Goal: Information Seeking & Learning: Understand process/instructions

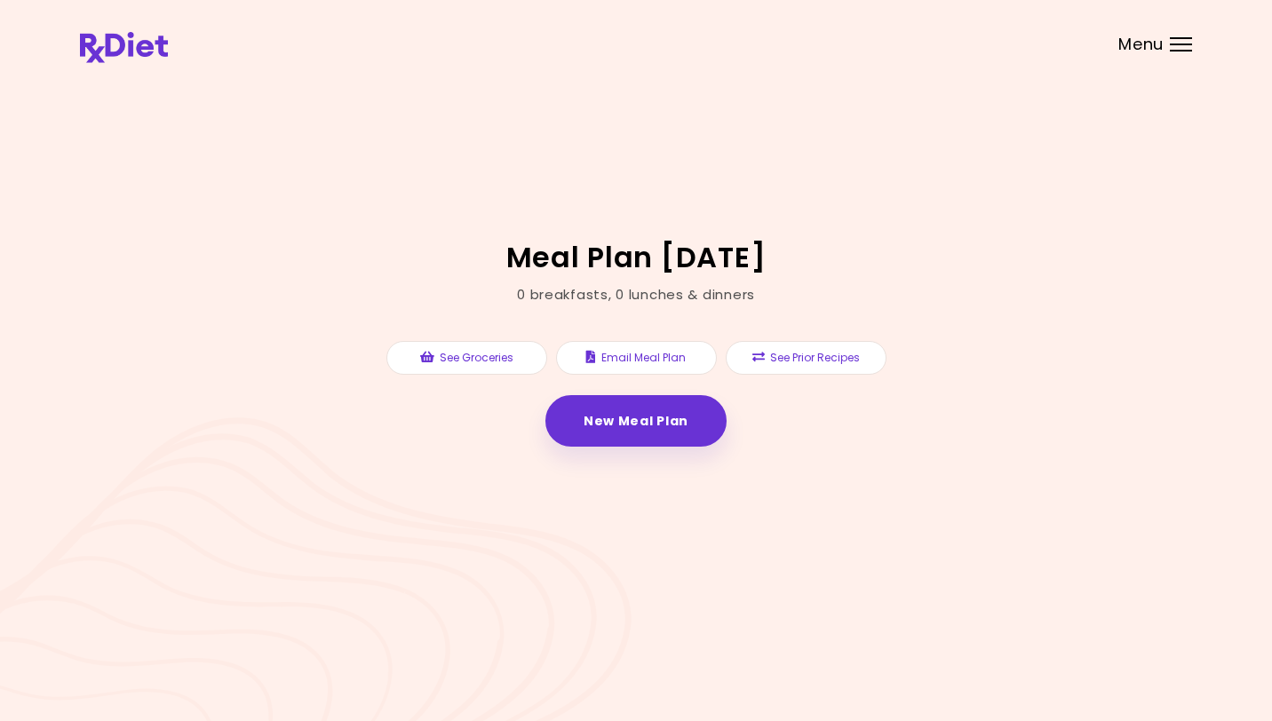
click at [829, 364] on button "See Prior Recipes" at bounding box center [806, 358] width 161 height 34
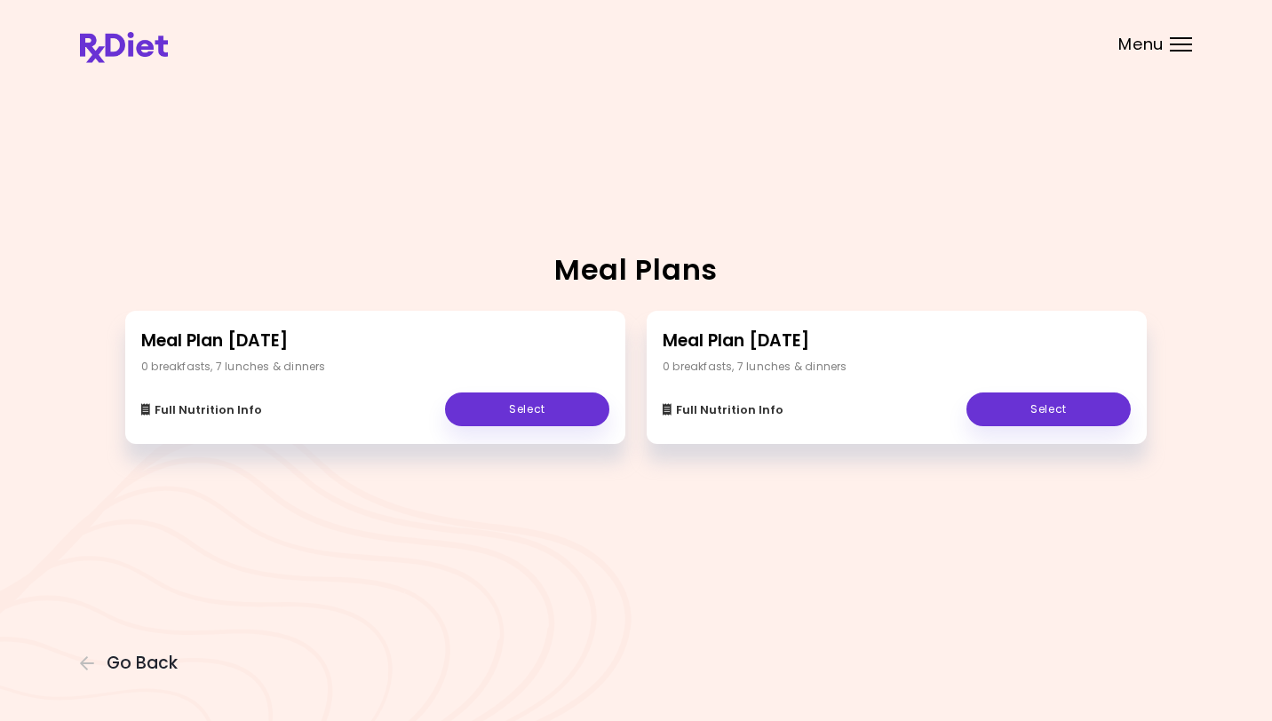
click at [517, 417] on link "Select" at bounding box center [527, 410] width 164 height 34
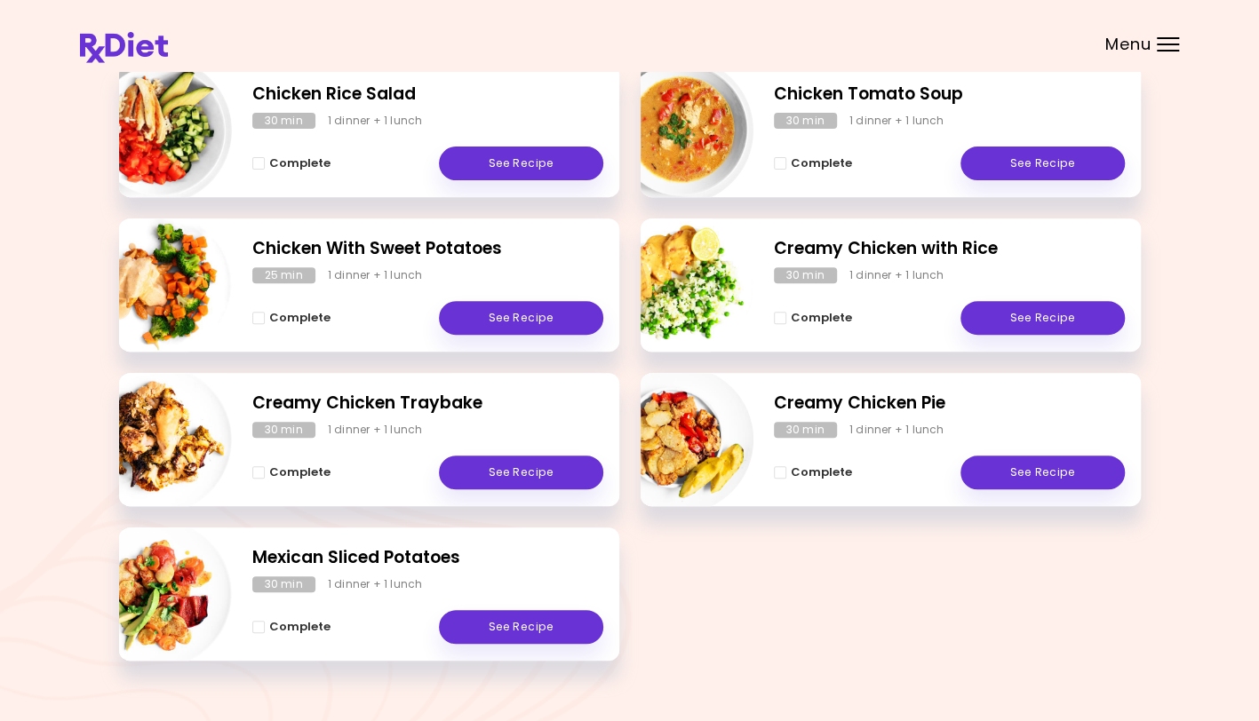
scroll to position [326, 0]
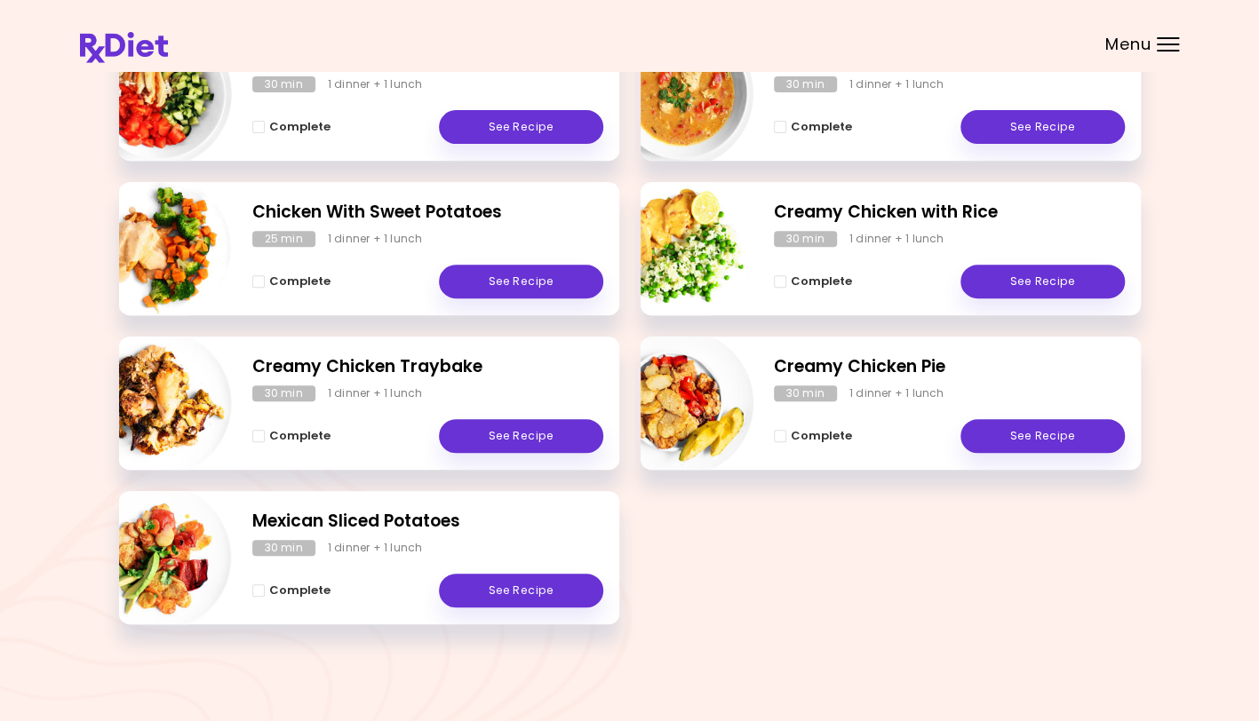
click at [529, 595] on link "See Recipe" at bounding box center [521, 591] width 164 height 34
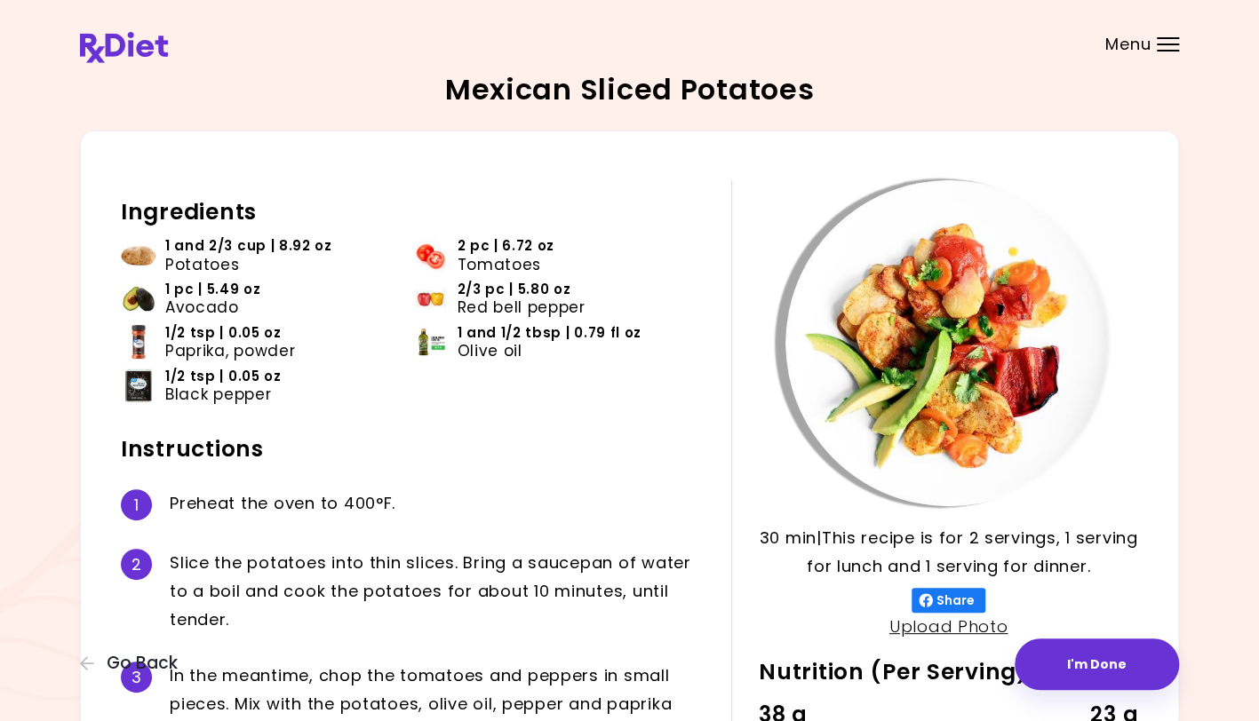
click at [1094, 670] on button "I'm Done" at bounding box center [1096, 665] width 164 height 52
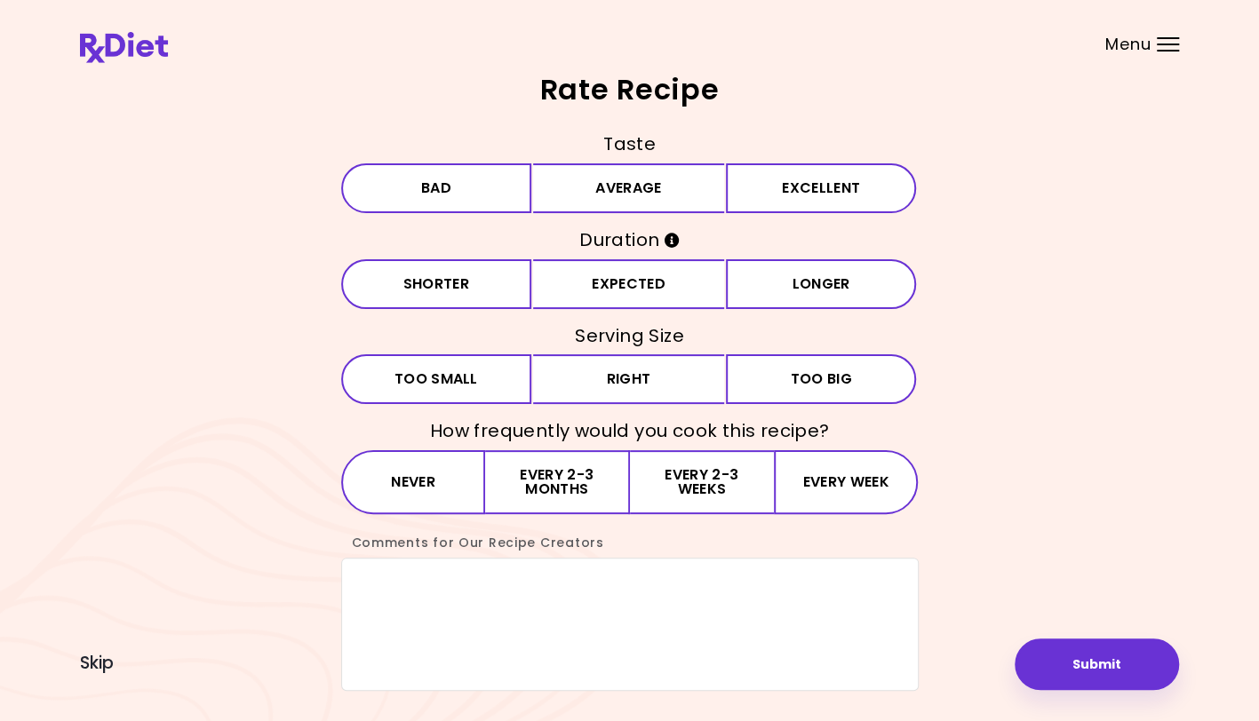
click at [1173, 44] on div at bounding box center [1167, 45] width 22 height 2
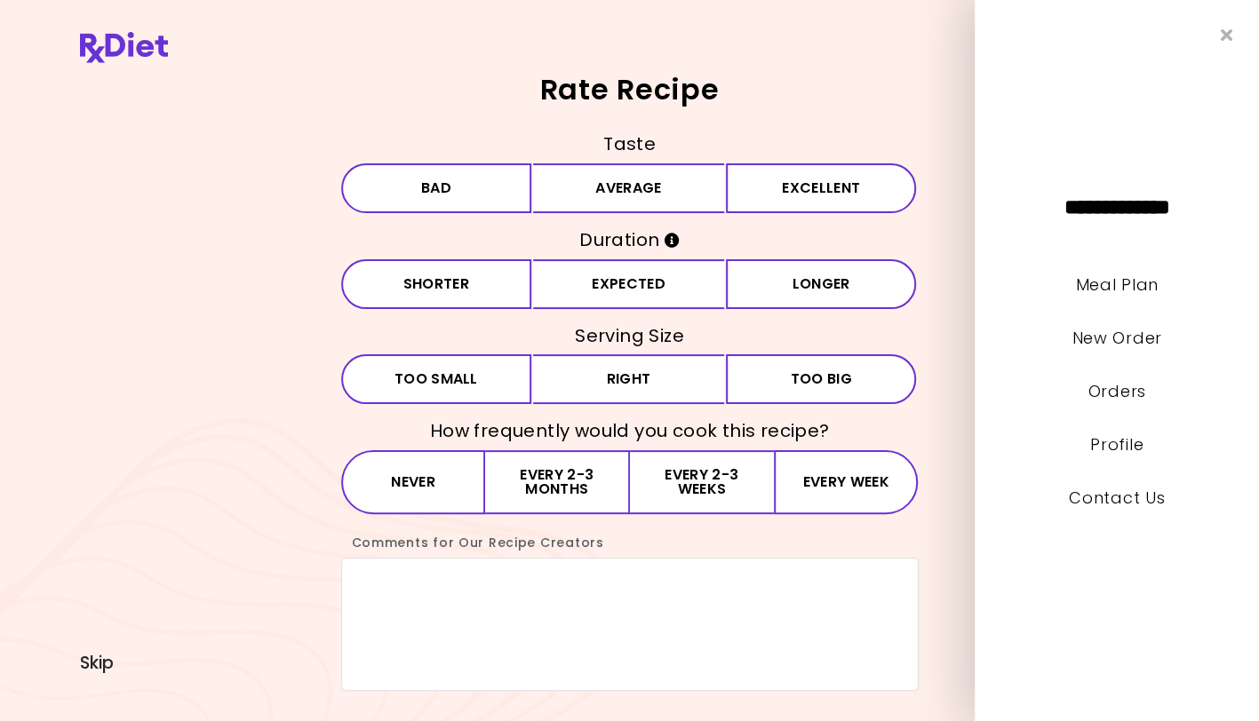
click at [1115, 396] on link "Orders" at bounding box center [1116, 391] width 58 height 22
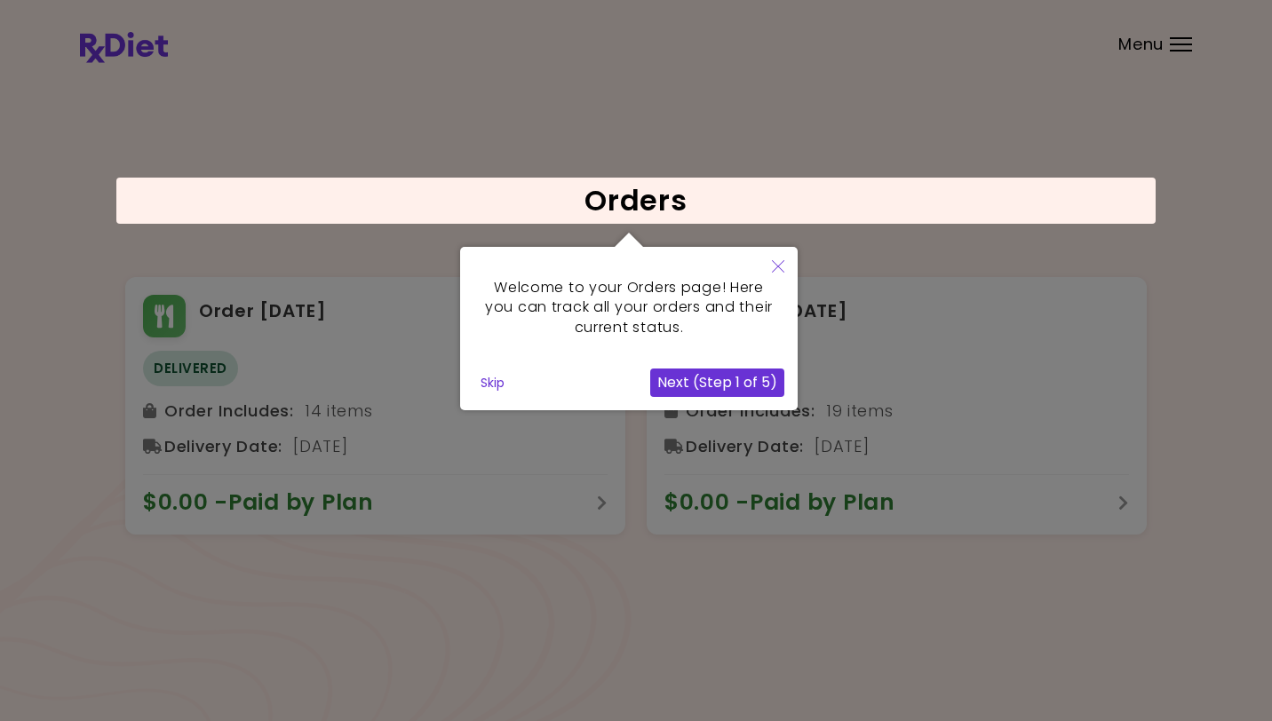
click at [772, 271] on icon "Close" at bounding box center [778, 266] width 12 height 12
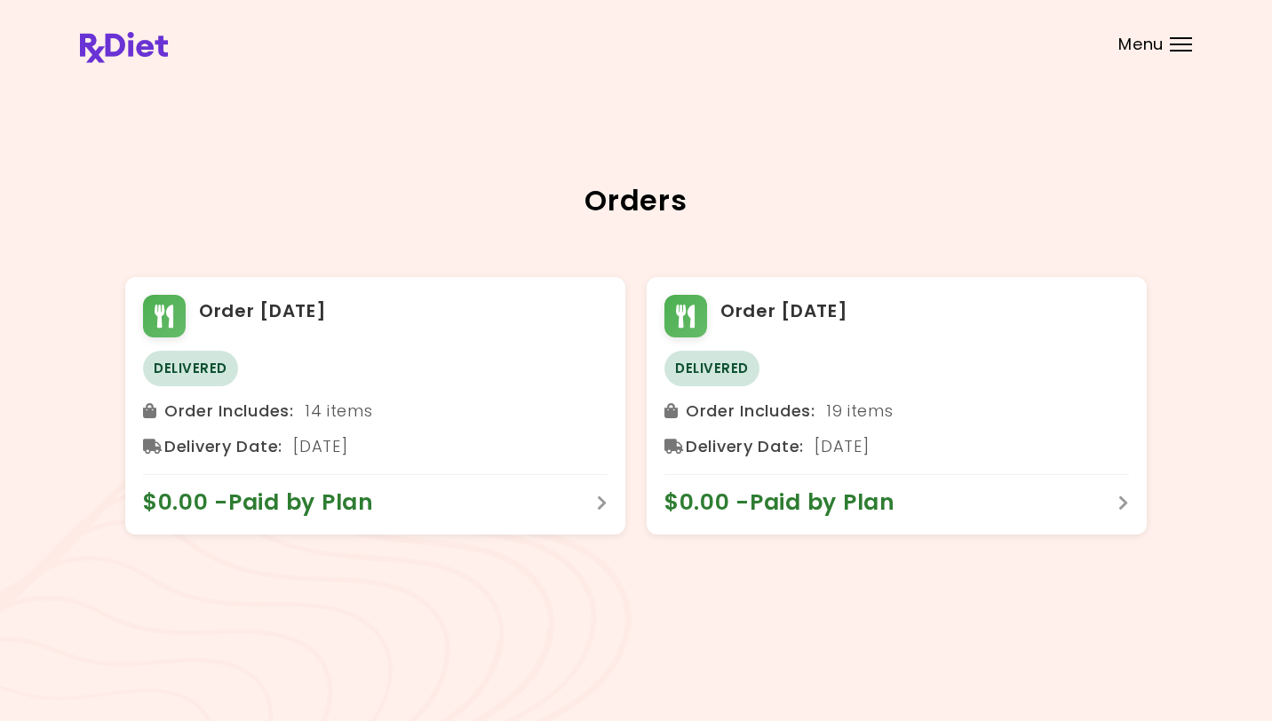
click at [1176, 50] on div at bounding box center [1181, 51] width 22 height 2
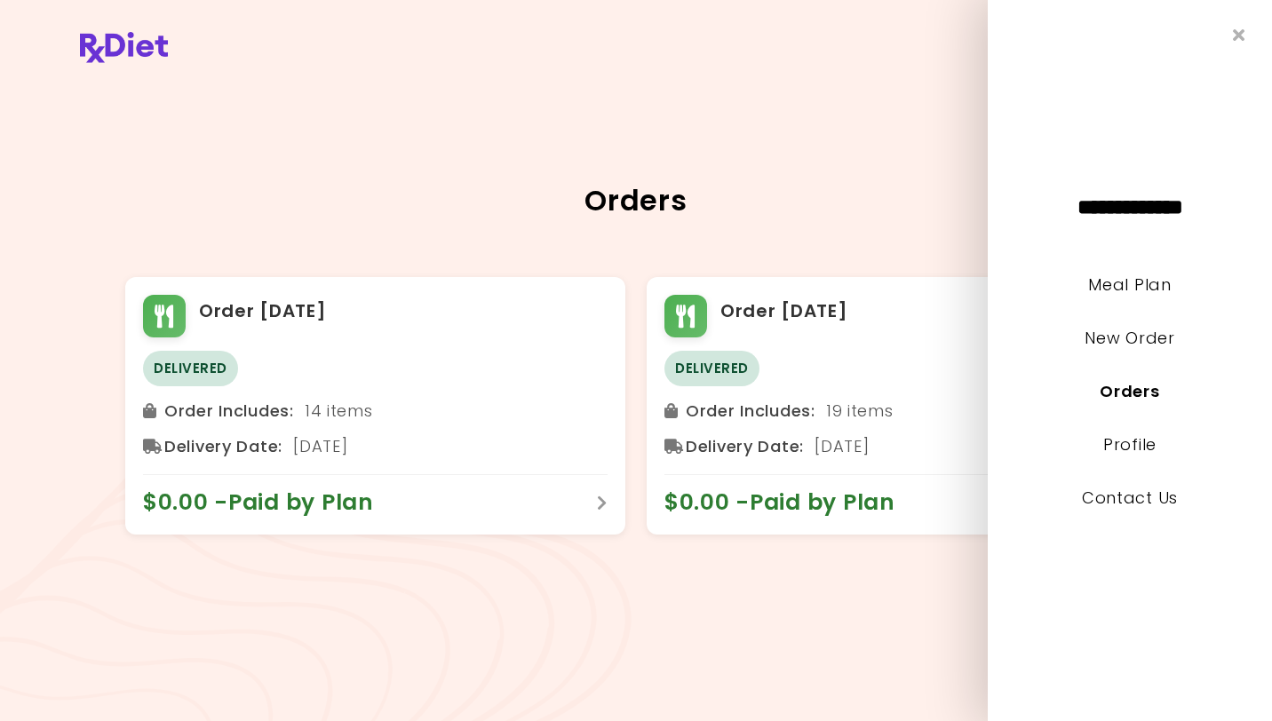
click at [1137, 280] on link "Meal Plan" at bounding box center [1129, 285] width 83 height 22
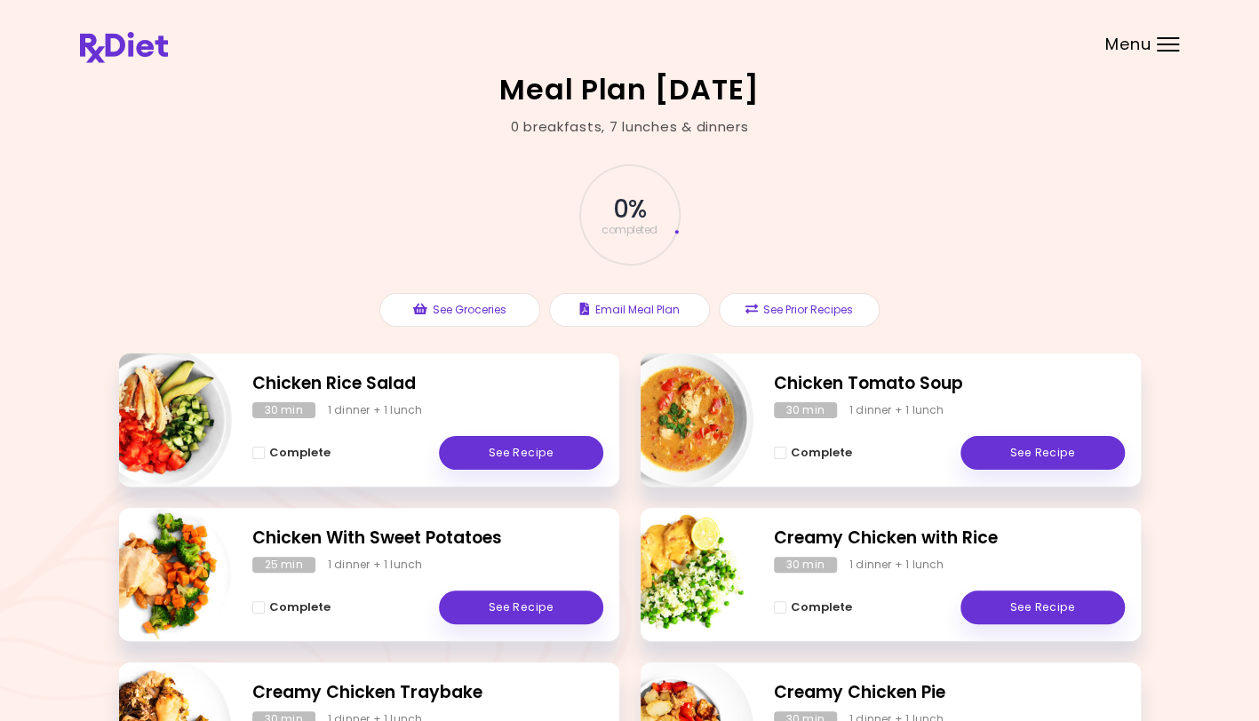
click at [810, 317] on button "See Prior Recipes" at bounding box center [799, 310] width 161 height 34
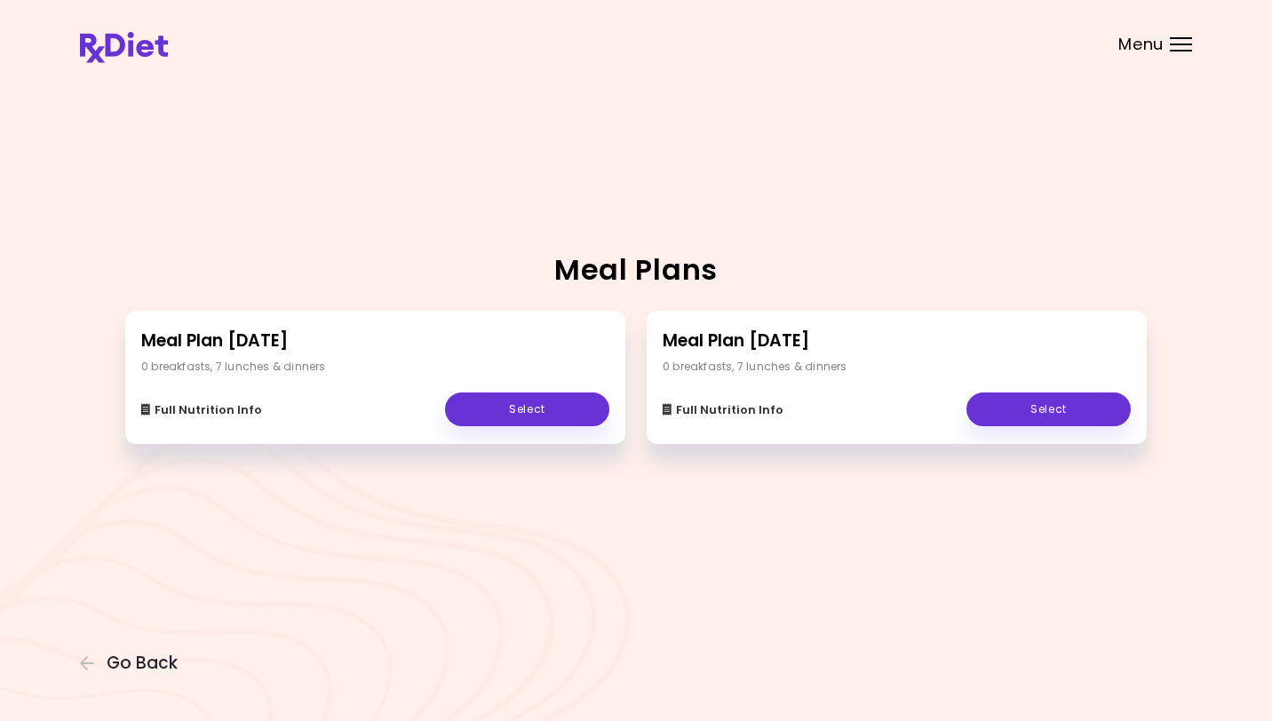
click at [1066, 414] on link "Select" at bounding box center [1048, 410] width 164 height 34
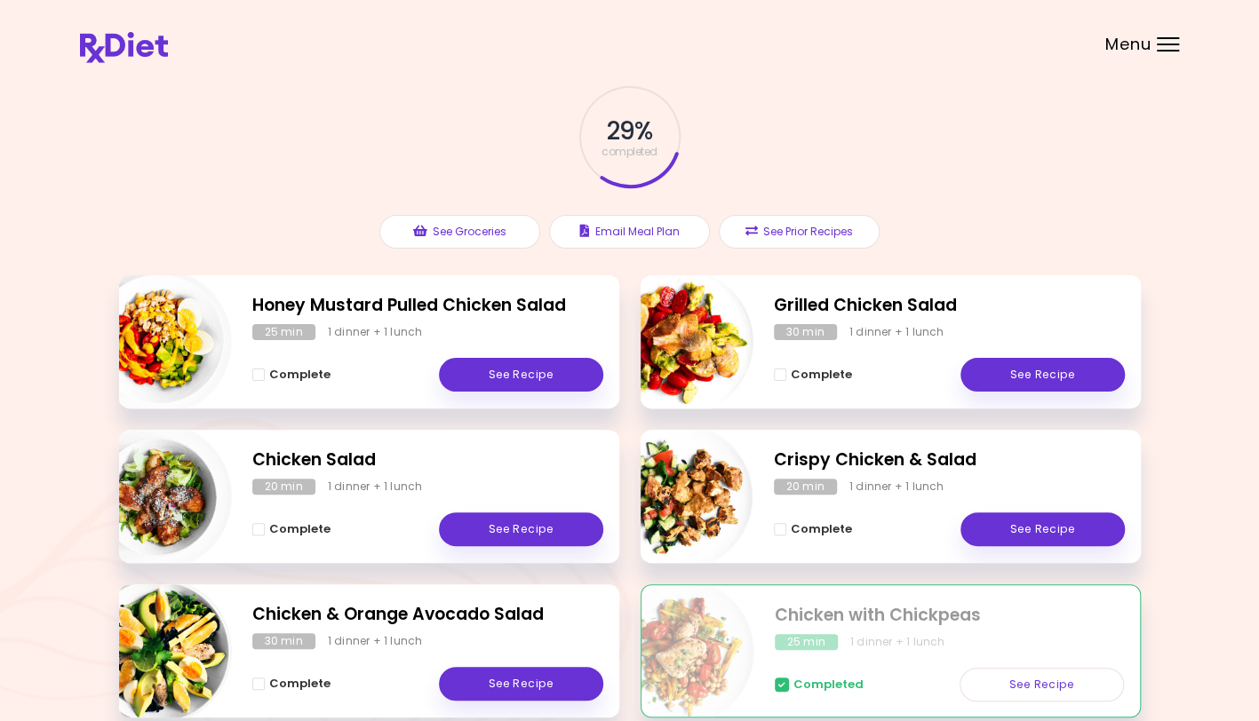
scroll to position [77, 0]
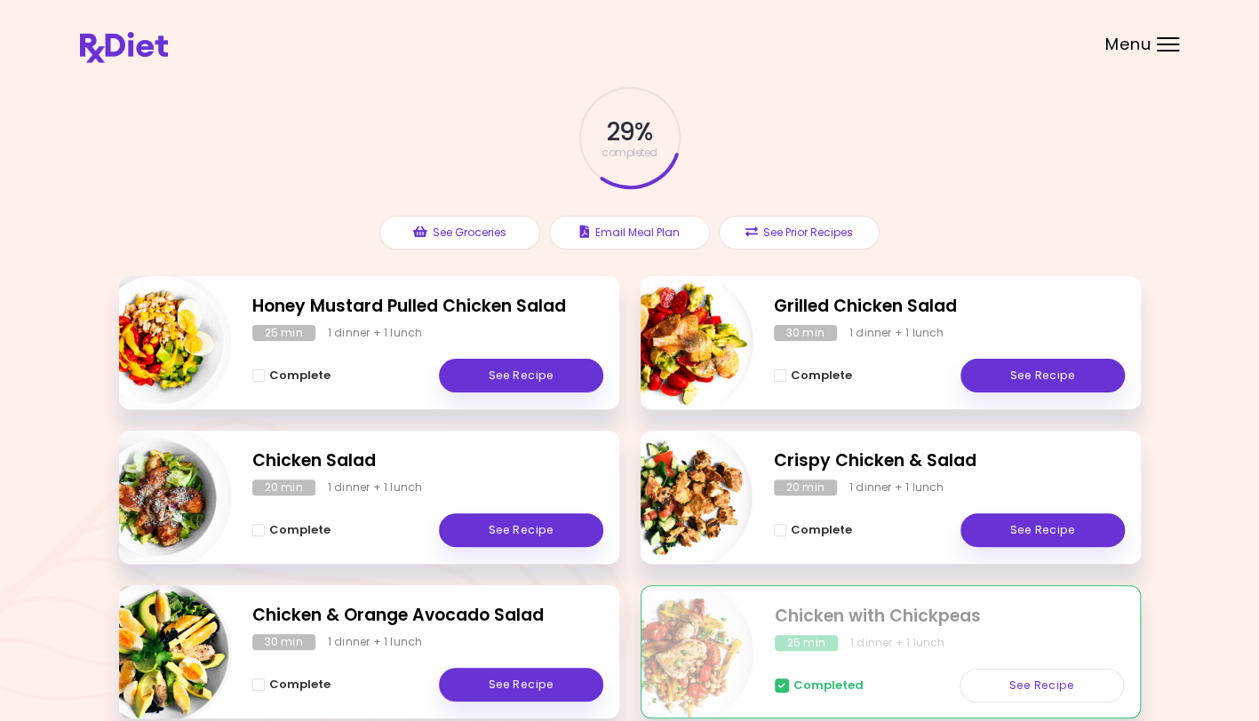
click at [1166, 50] on div at bounding box center [1167, 51] width 22 height 2
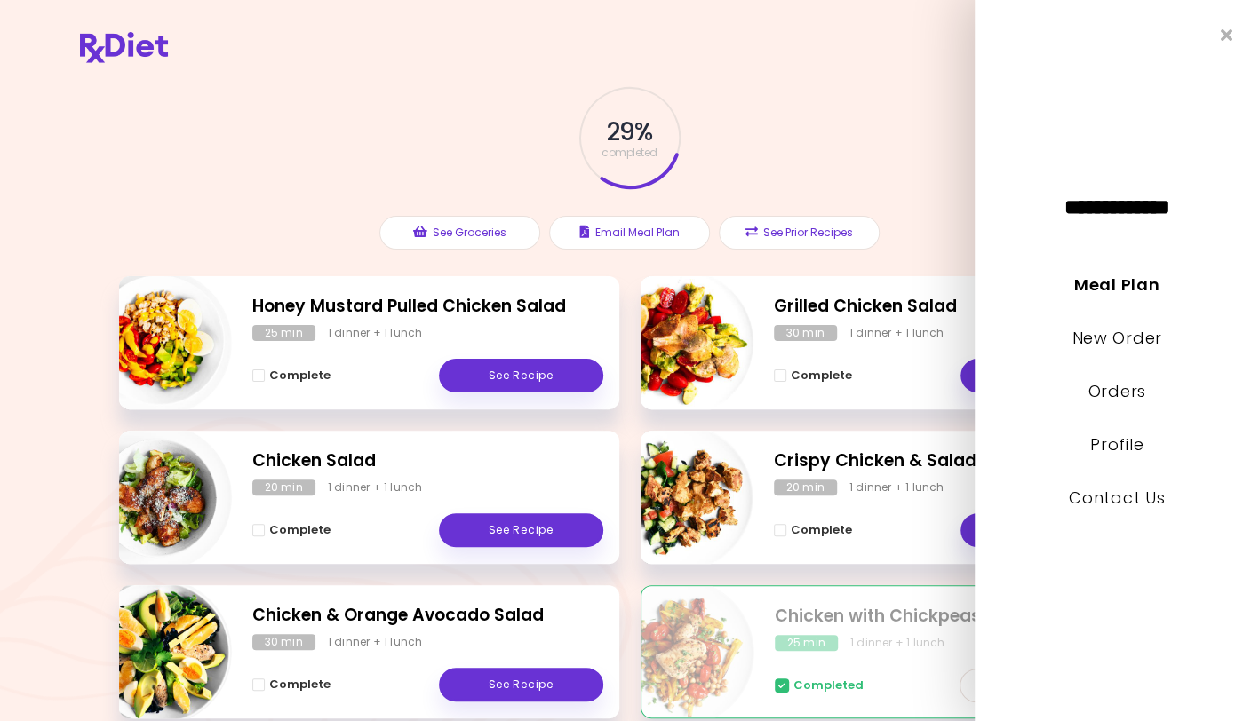
click at [1128, 284] on link "Meal Plan" at bounding box center [1116, 285] width 85 height 22
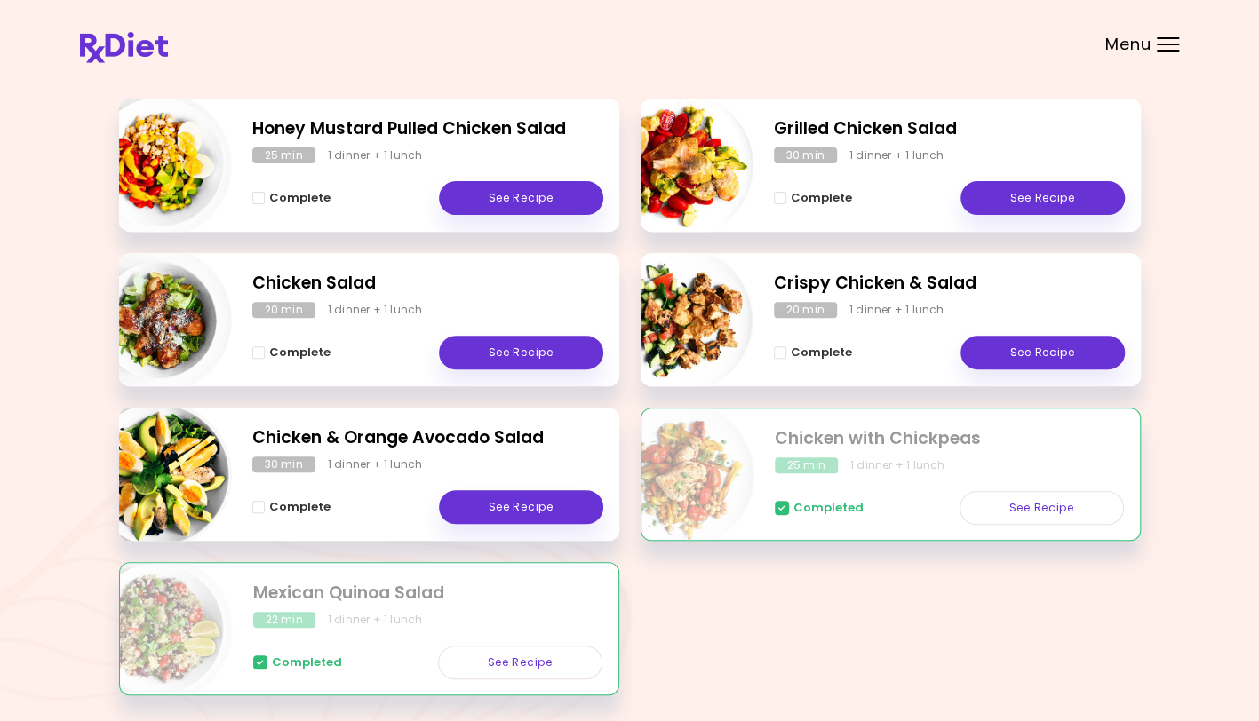
scroll to position [258, 0]
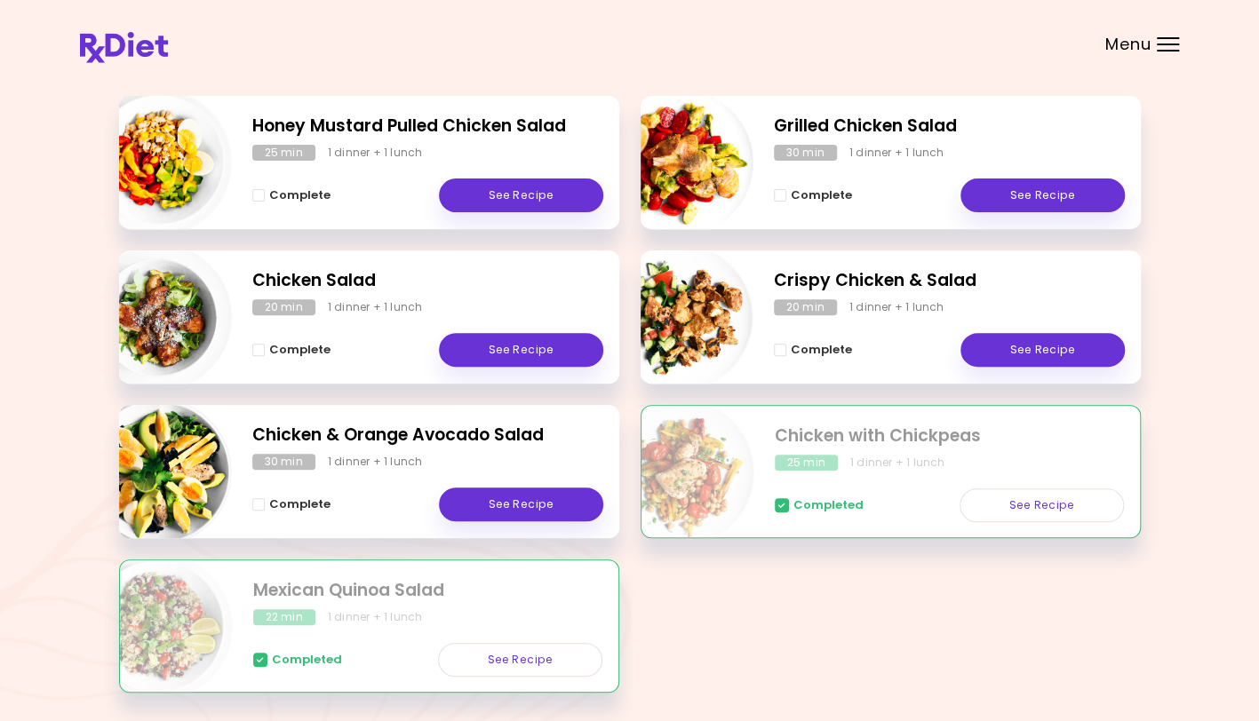
click at [1164, 50] on div at bounding box center [1167, 51] width 22 height 2
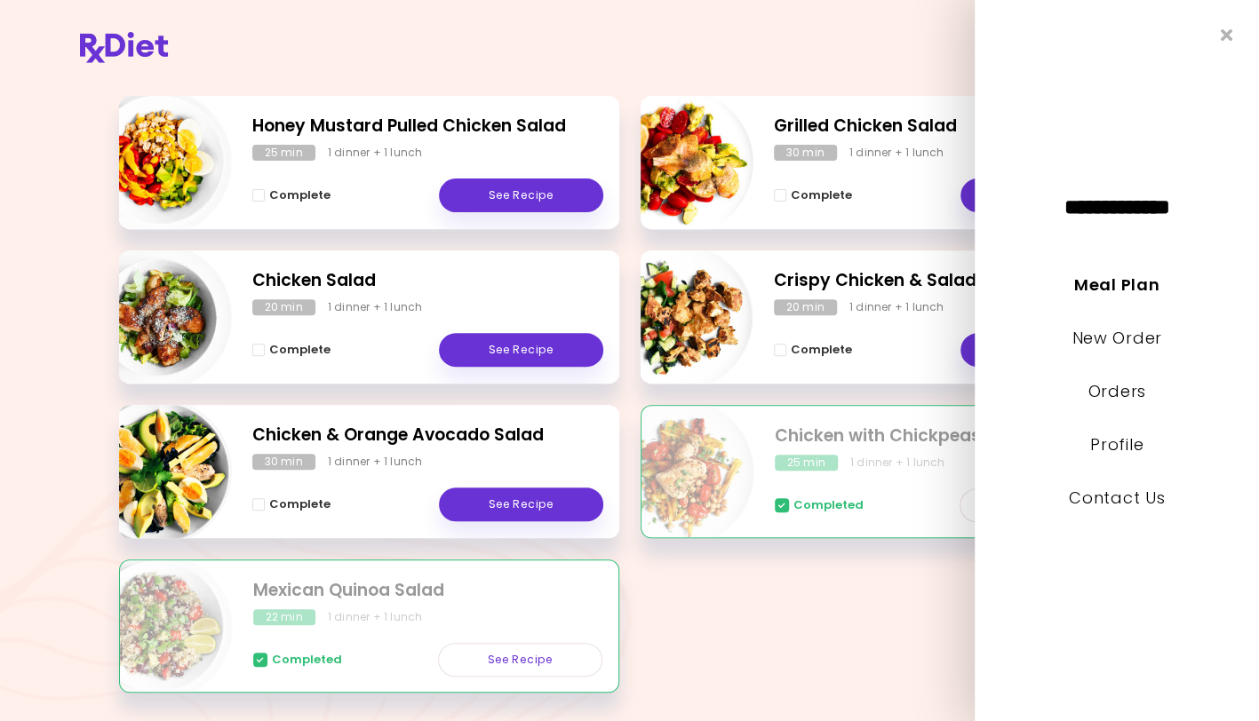
click at [1112, 282] on link "Meal Plan" at bounding box center [1116, 285] width 85 height 22
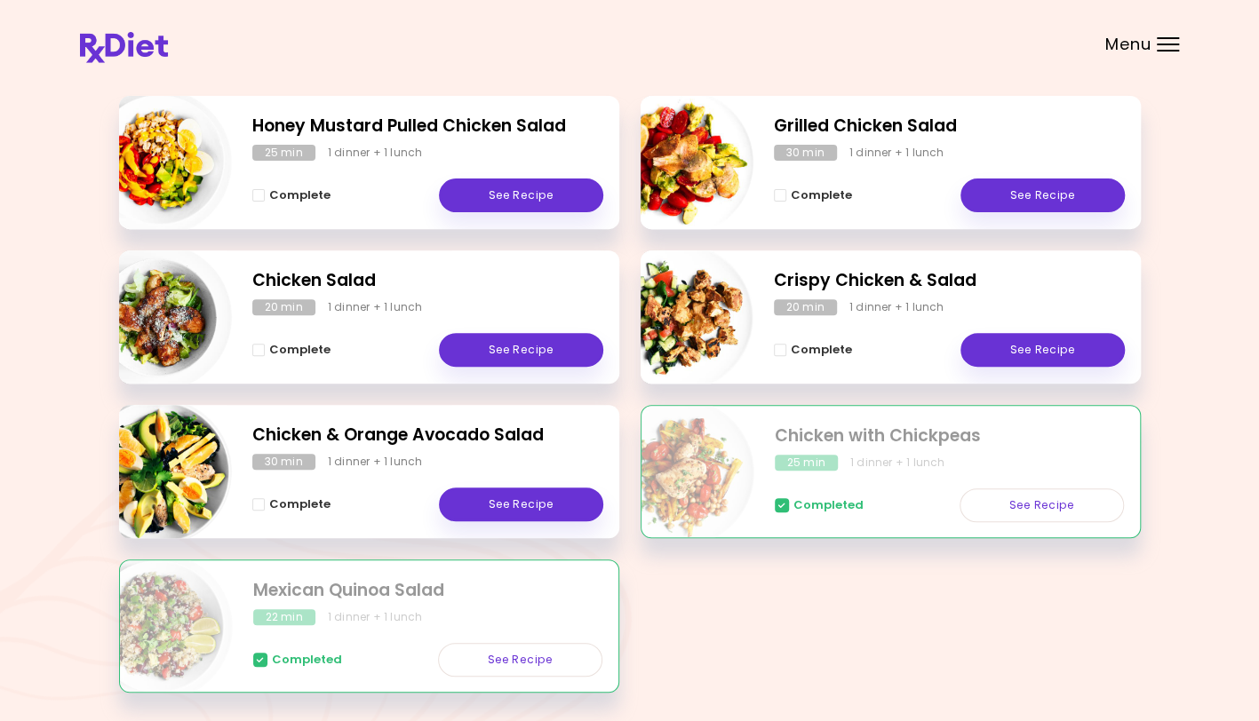
click at [1158, 48] on div "Menu" at bounding box center [1167, 44] width 22 height 14
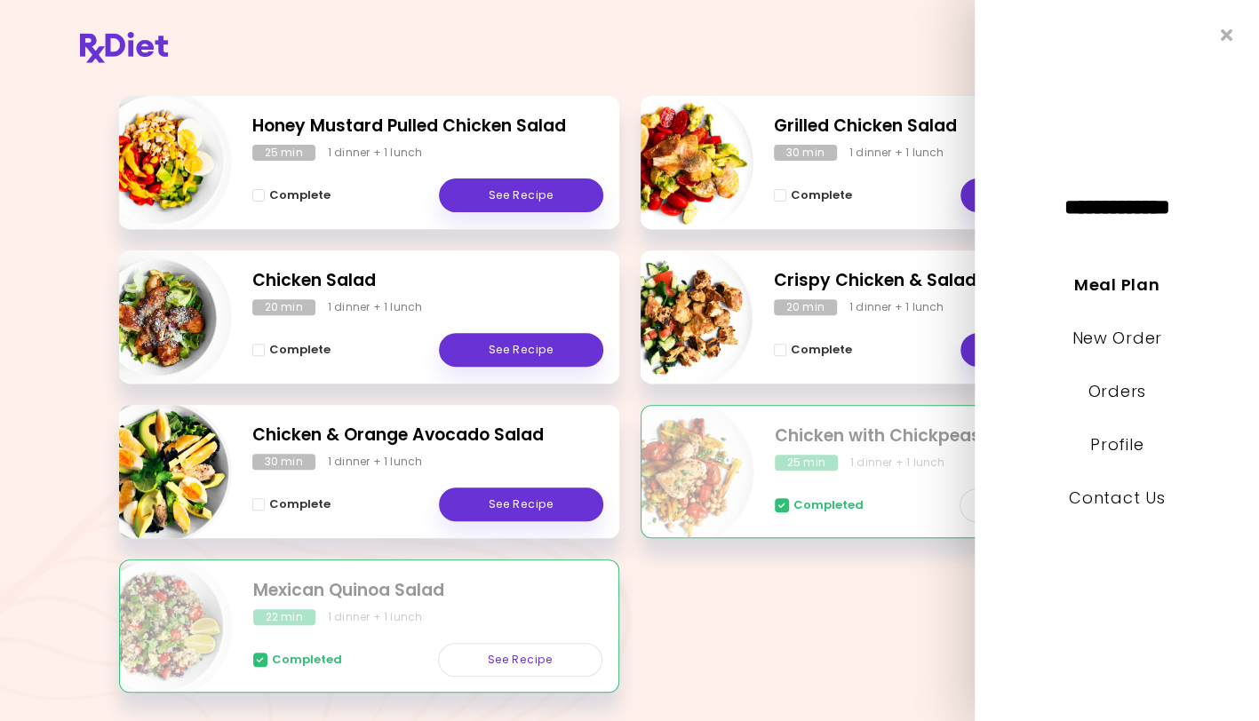
click at [1124, 275] on link "Meal Plan" at bounding box center [1116, 285] width 85 height 22
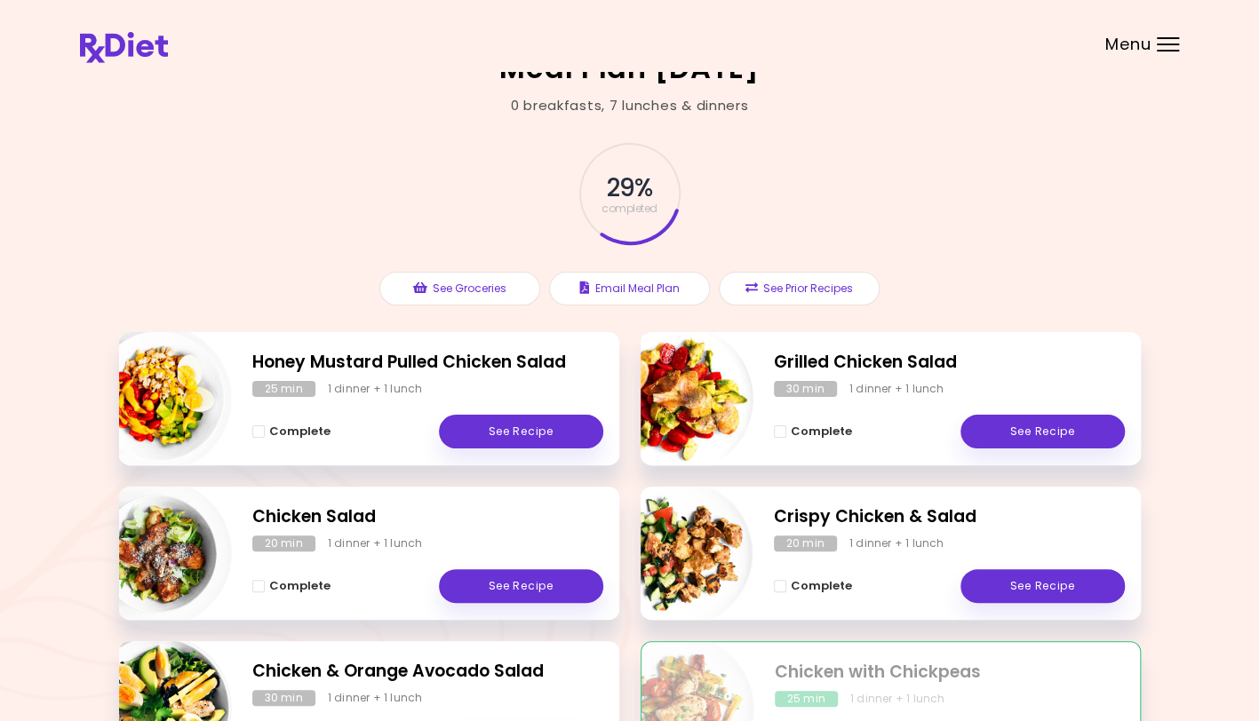
scroll to position [0, 0]
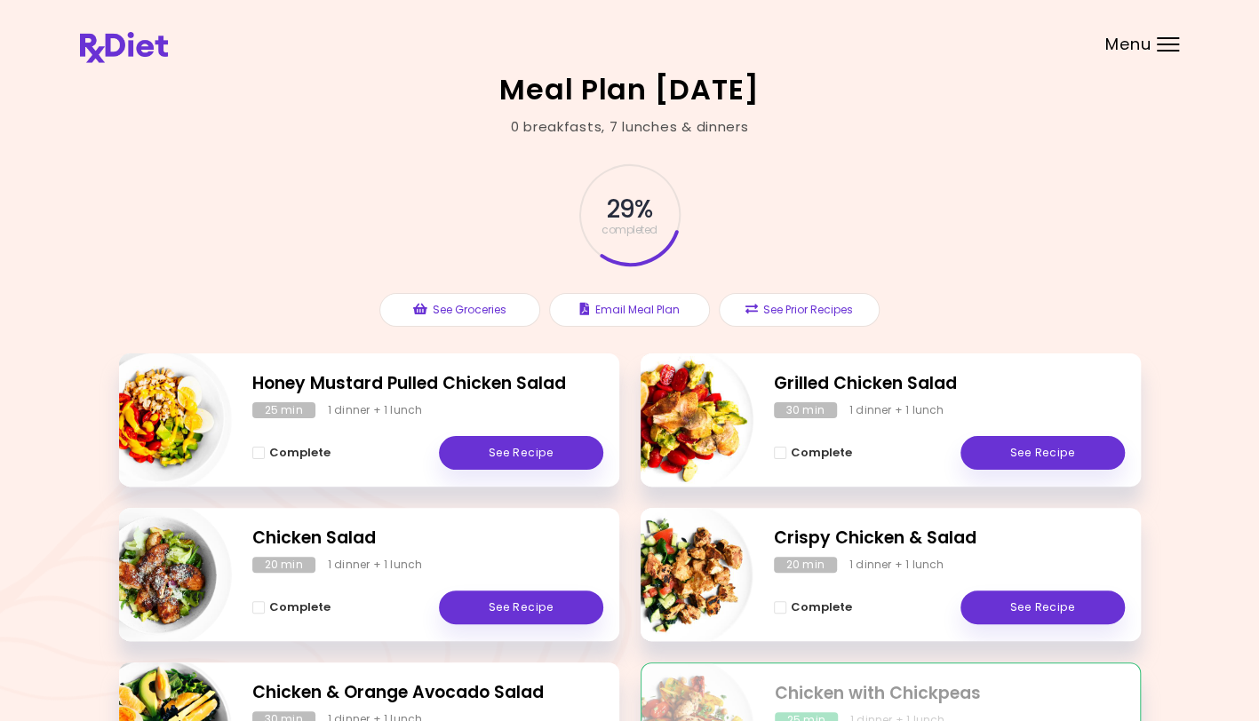
click at [826, 312] on button "See Prior Recipes" at bounding box center [799, 310] width 161 height 34
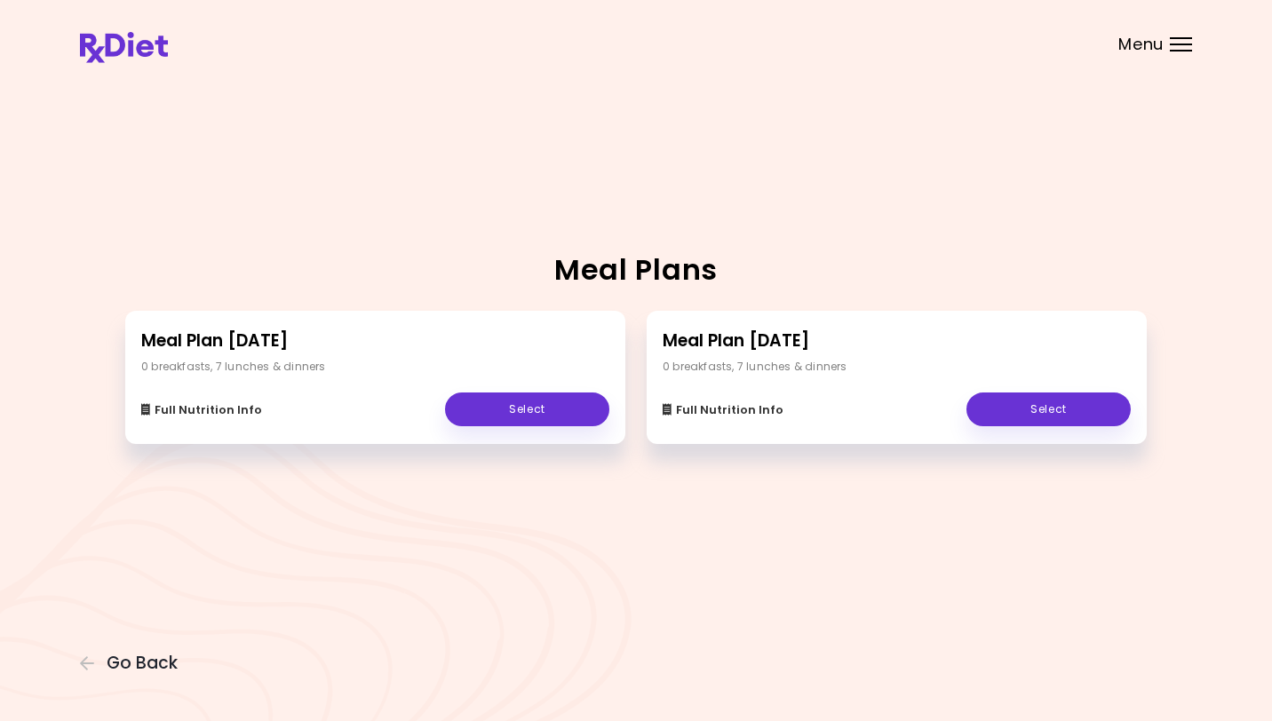
click at [524, 413] on link "Select" at bounding box center [527, 410] width 164 height 34
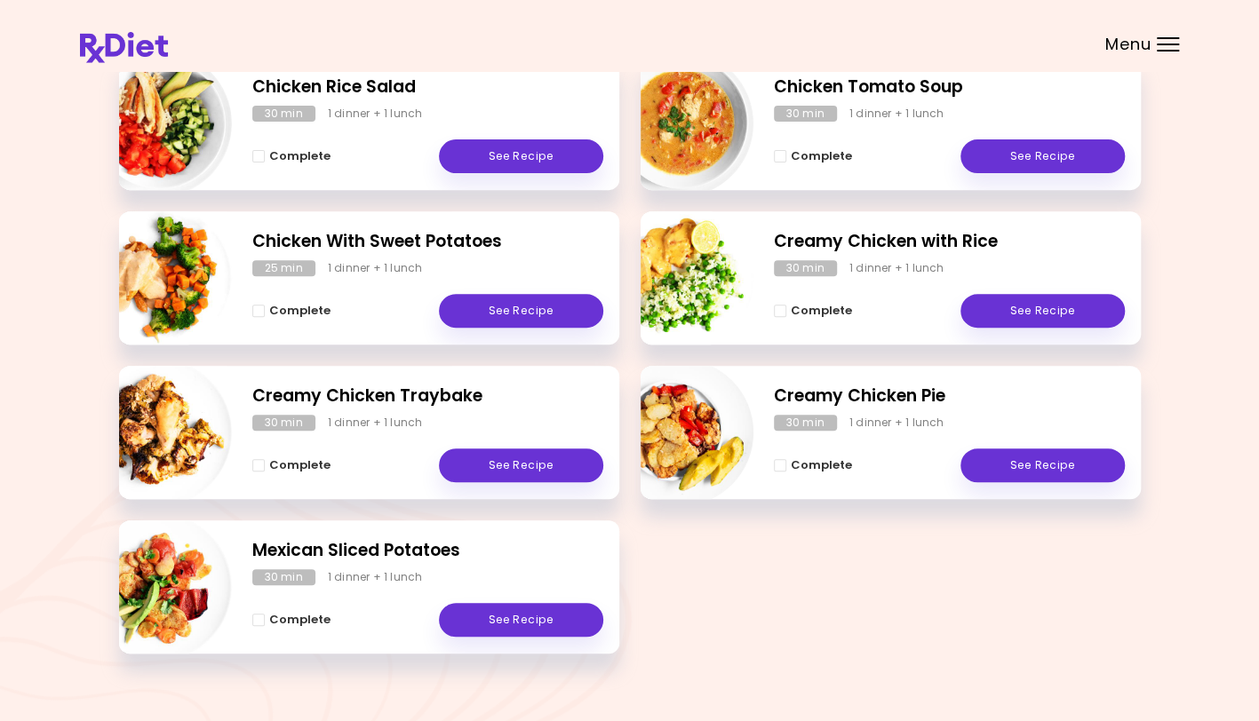
scroll to position [326, 0]
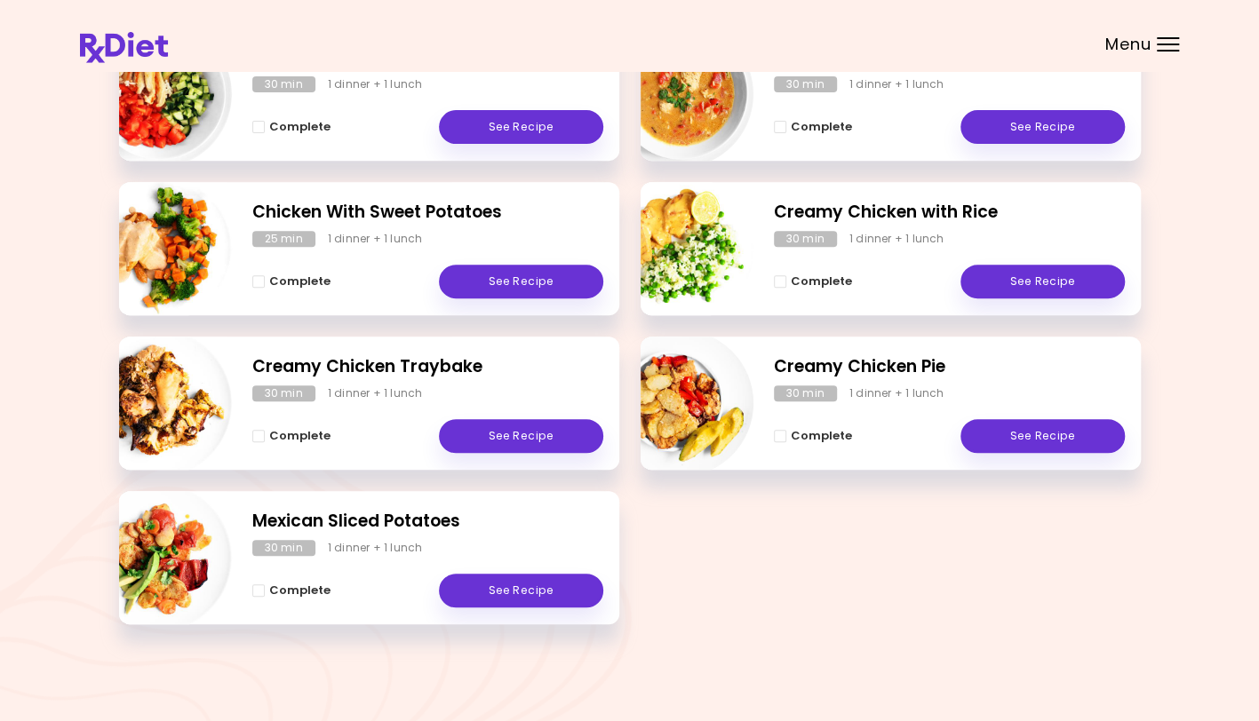
click at [709, 417] on img "Info - Creamy Chicken Pie" at bounding box center [679, 403] width 147 height 147
select select "*"
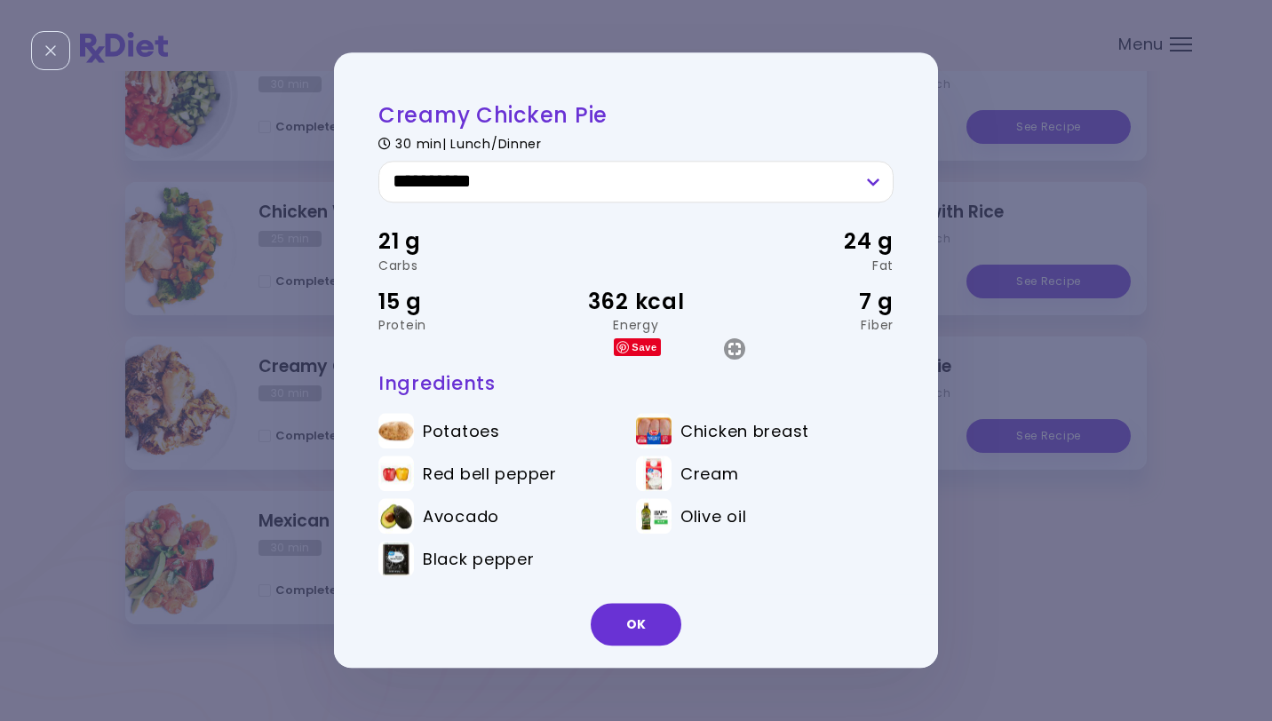
click at [646, 631] on button "OK" at bounding box center [636, 625] width 91 height 43
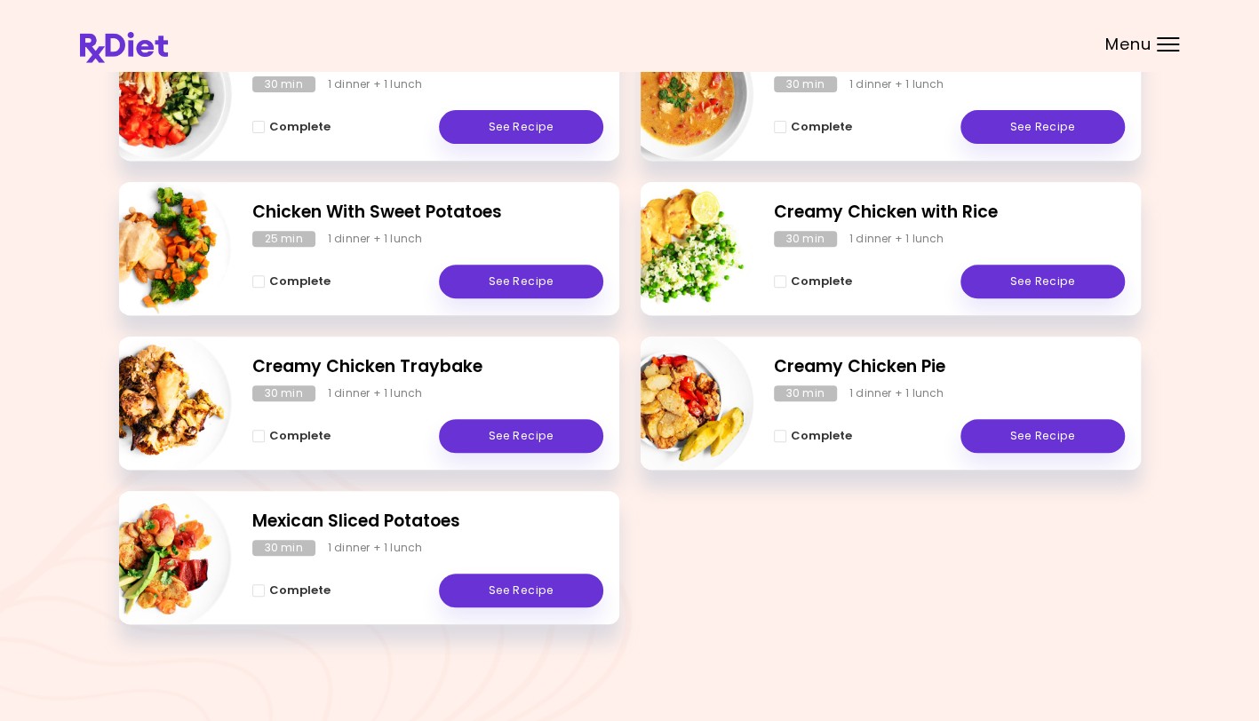
click at [1050, 451] on link "See Recipe" at bounding box center [1042, 436] width 164 height 34
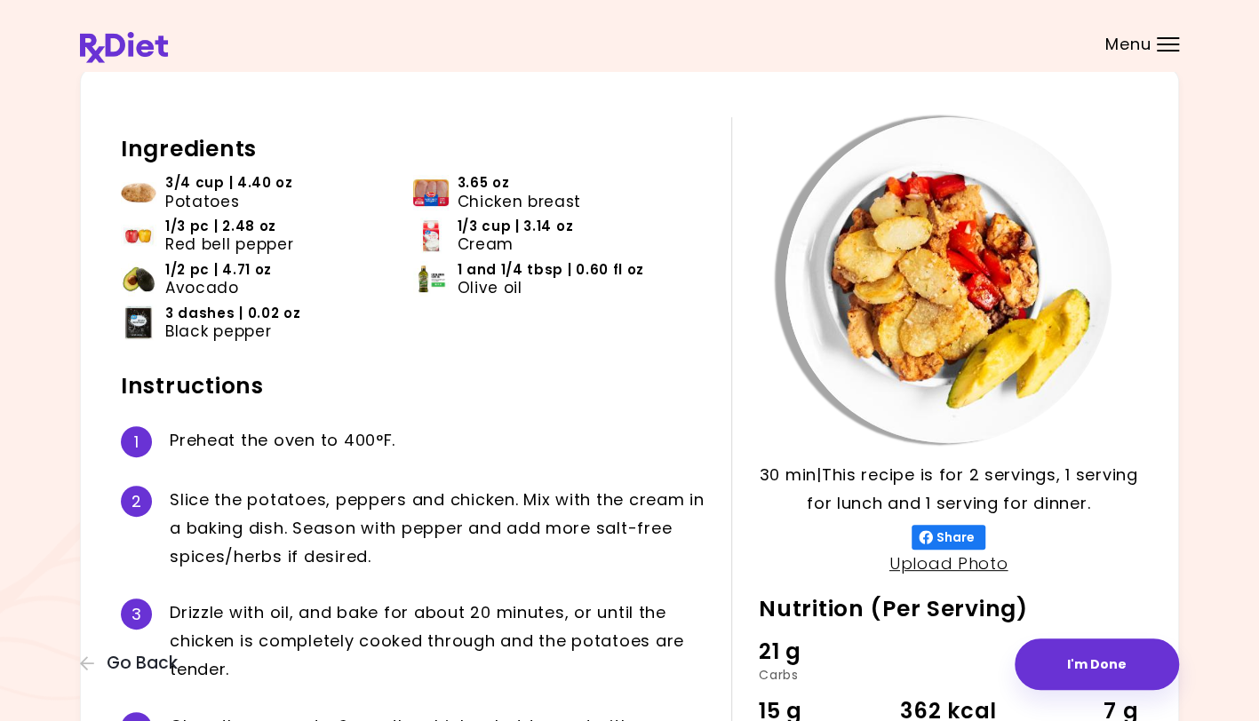
scroll to position [55, 0]
